Goal: Transaction & Acquisition: Purchase product/service

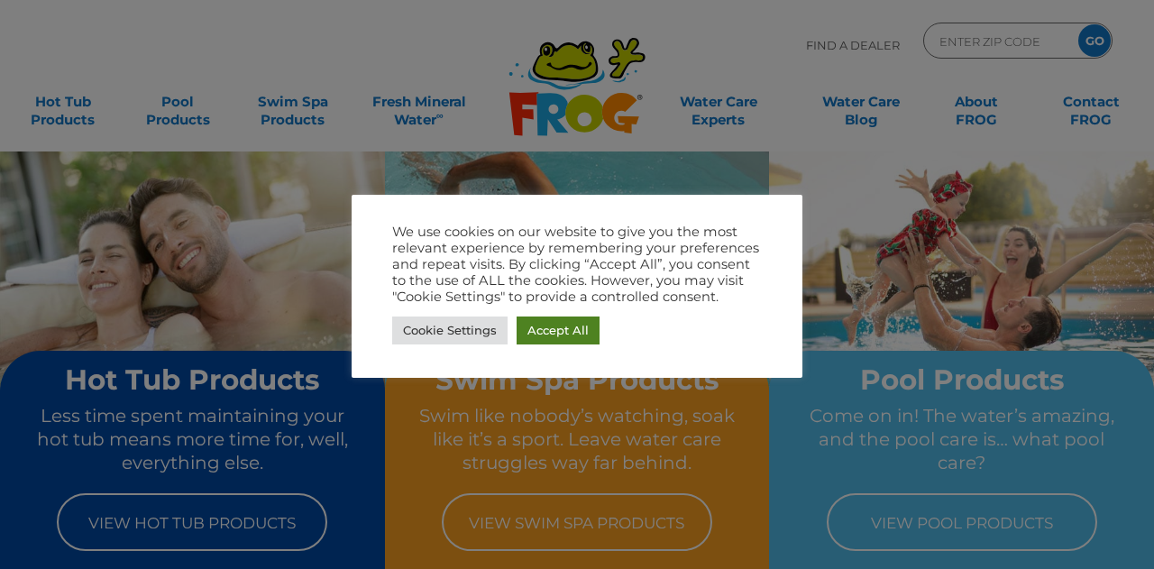
click at [539, 322] on link "Accept All" at bounding box center [558, 331] width 83 height 28
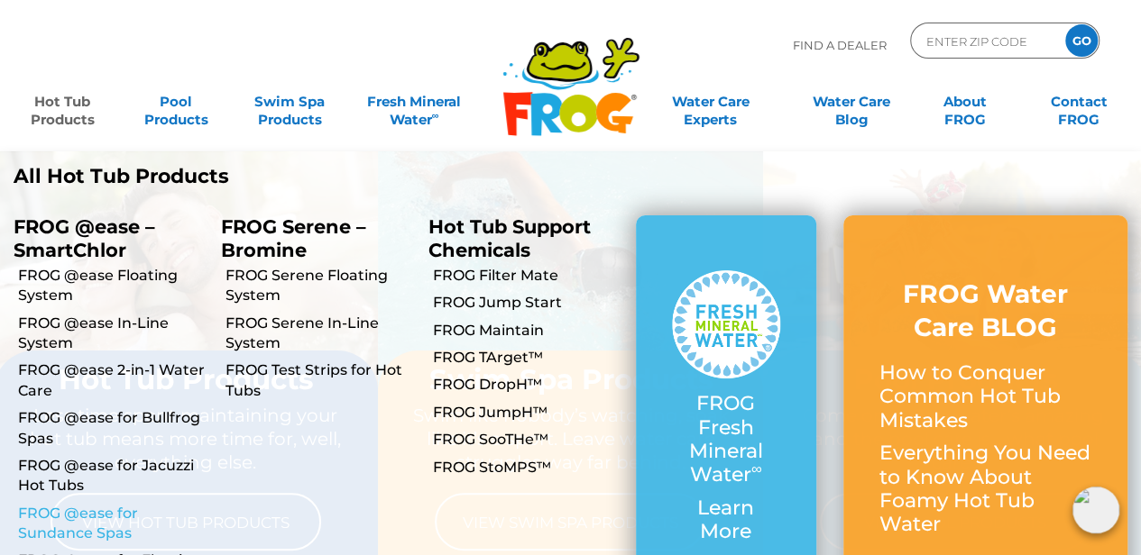
click at [52, 511] on link "FROG @ease for Sundance Spas" at bounding box center [112, 524] width 189 height 41
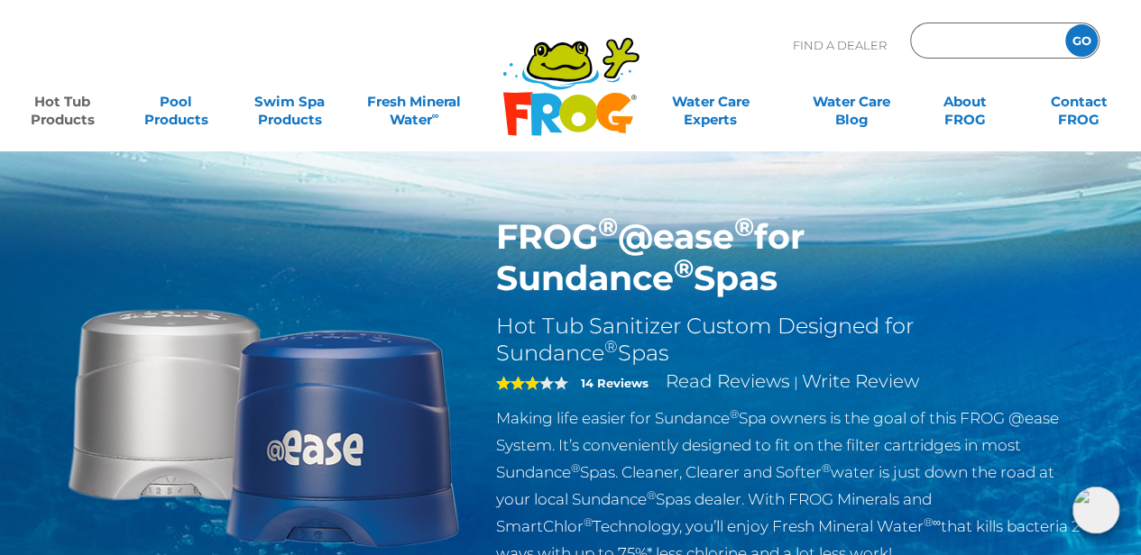
click at [966, 48] on input "Zip Code Form" at bounding box center [985, 41] width 122 height 26
type input "90210"
click at [1065, 24] on input "GO" at bounding box center [1081, 40] width 32 height 32
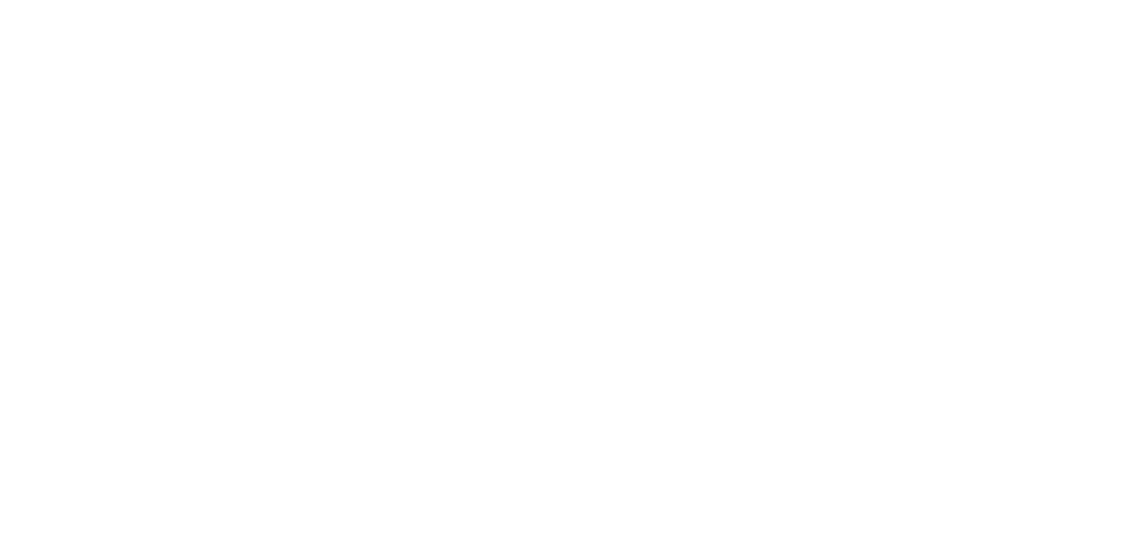
click at [0, 0] on html "Find A Dealer ENTER ZIP CODE GO MENU MENU Hot Tub Products All Hot Tub Products…" at bounding box center [0, 0] width 0 height 0
